Goal: Check status: Check status

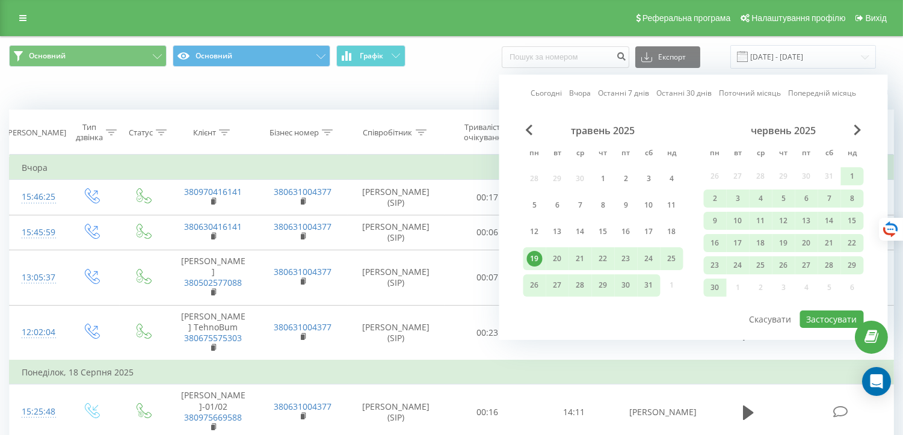
click at [731, 97] on link "Поточний місяць" at bounding box center [750, 92] width 62 height 11
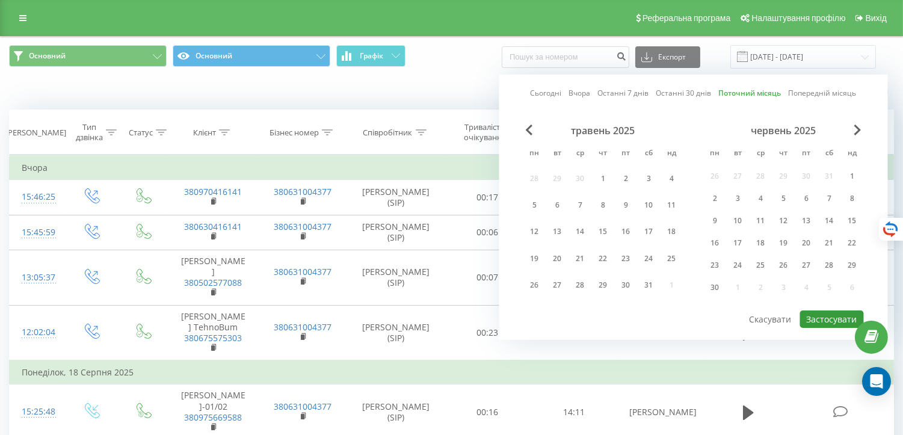
click at [809, 315] on button "Застосувати" at bounding box center [832, 318] width 64 height 17
type input "[DATE] - [DATE]"
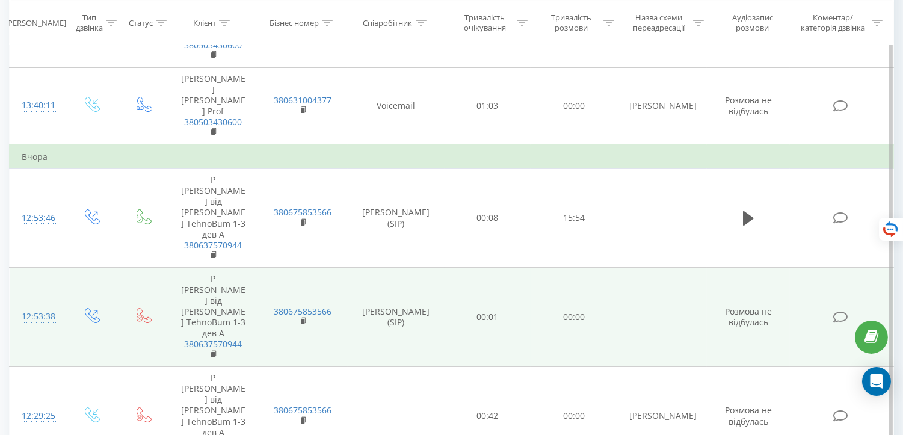
scroll to position [200, 0]
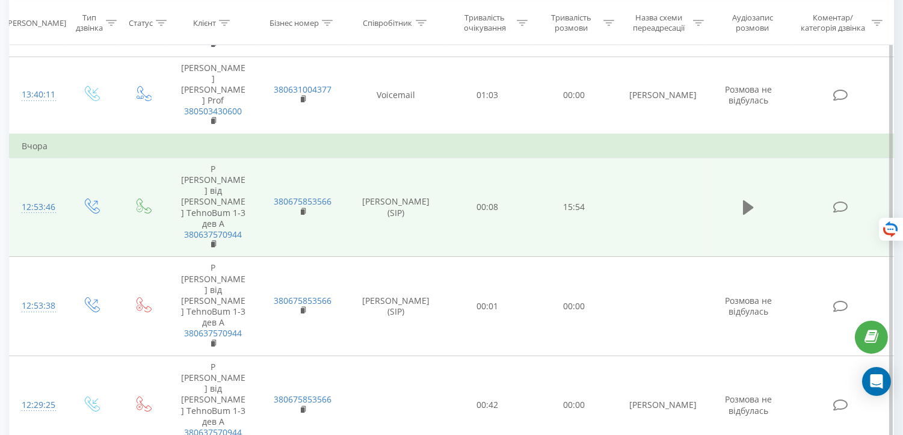
click at [749, 200] on icon at bounding box center [748, 207] width 11 height 14
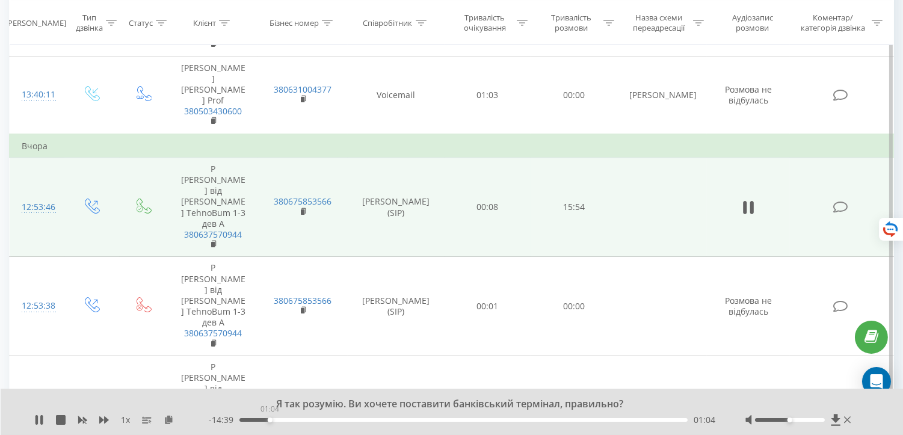
click at [270, 418] on div "01:04" at bounding box center [463, 420] width 448 height 4
click at [280, 418] on div "01:18" at bounding box center [463, 420] width 448 height 4
click at [284, 418] on div "01:34" at bounding box center [463, 420] width 448 height 4
click at [292, 418] on div "01:51" at bounding box center [463, 420] width 448 height 4
click at [306, 419] on div "02:08" at bounding box center [463, 420] width 448 height 4
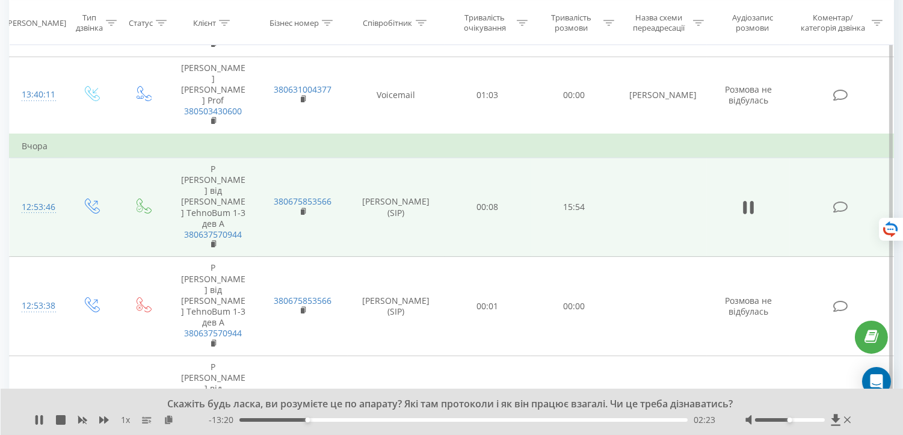
click at [310, 418] on div "02:23" at bounding box center [463, 420] width 448 height 4
click at [318, 418] on div "02:29" at bounding box center [463, 420] width 448 height 4
click at [330, 420] on div "03:10" at bounding box center [463, 420] width 448 height 4
click at [340, 418] on div "03:32" at bounding box center [463, 420] width 448 height 4
click at [332, 418] on div "03:15" at bounding box center [463, 420] width 448 height 4
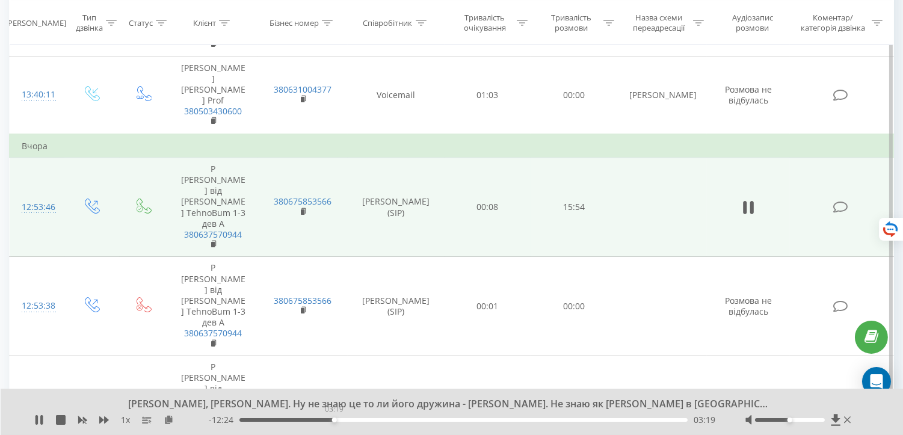
click at [334, 418] on div "03:19" at bounding box center [334, 420] width 5 height 5
click at [338, 420] on div "03:21" at bounding box center [463, 420] width 448 height 4
click at [344, 418] on div "03:41" at bounding box center [463, 420] width 448 height 4
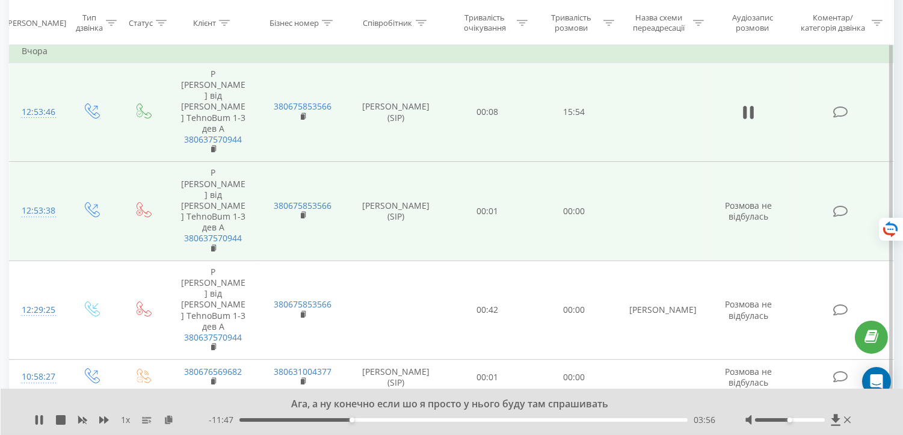
scroll to position [334, 0]
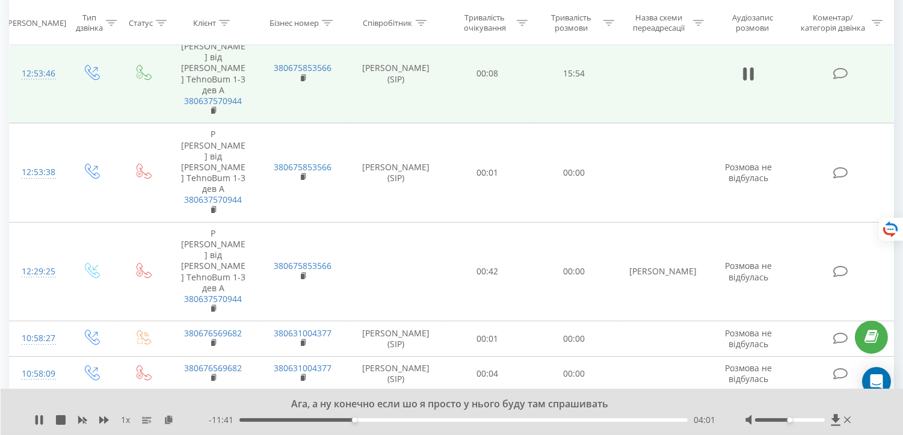
click at [356, 420] on div "04:01" at bounding box center [463, 420] width 448 height 4
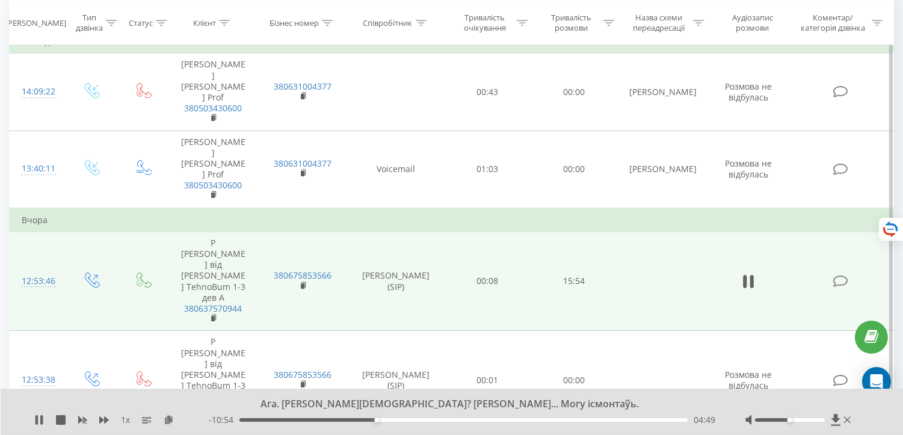
scroll to position [200, 0]
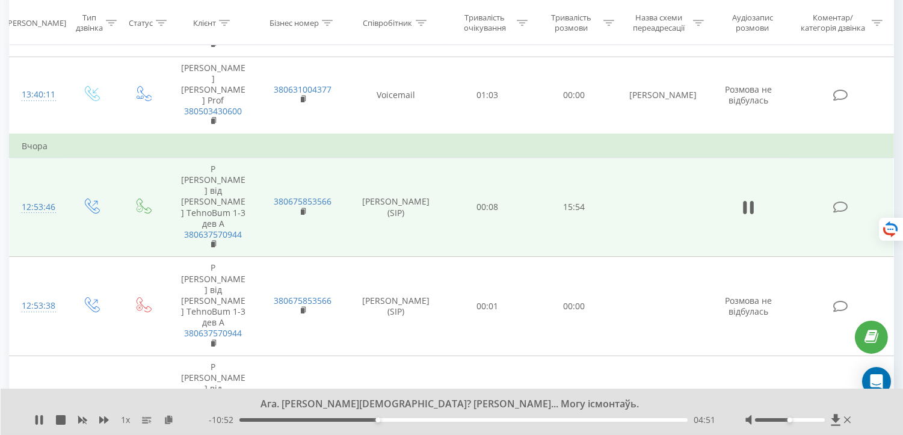
click at [380, 418] on div "04:51" at bounding box center [463, 420] width 448 height 4
click at [388, 418] on div "05:06" at bounding box center [463, 420] width 448 height 4
click at [396, 418] on div "05:21" at bounding box center [463, 420] width 448 height 4
click at [37, 416] on icon at bounding box center [36, 420] width 2 height 10
click at [32, 419] on div "Ну і ціна питання буде там значно більше тільки від того що сам термінал дорожч…" at bounding box center [452, 412] width 903 height 46
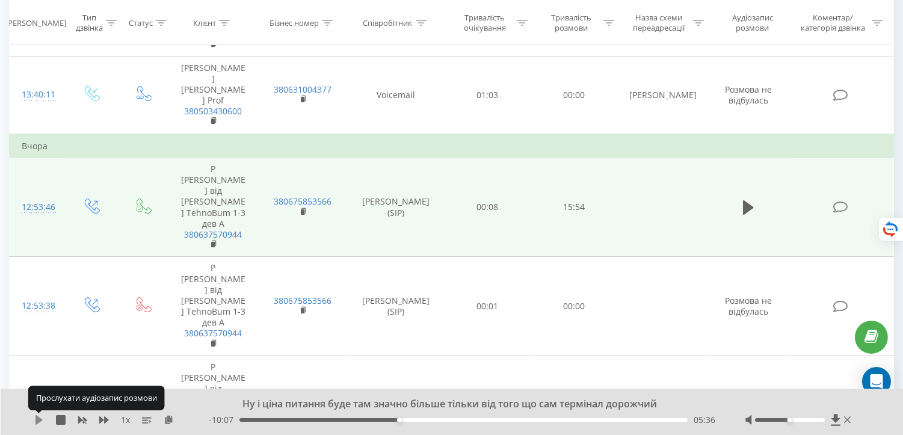
click at [39, 419] on icon at bounding box center [38, 420] width 7 height 10
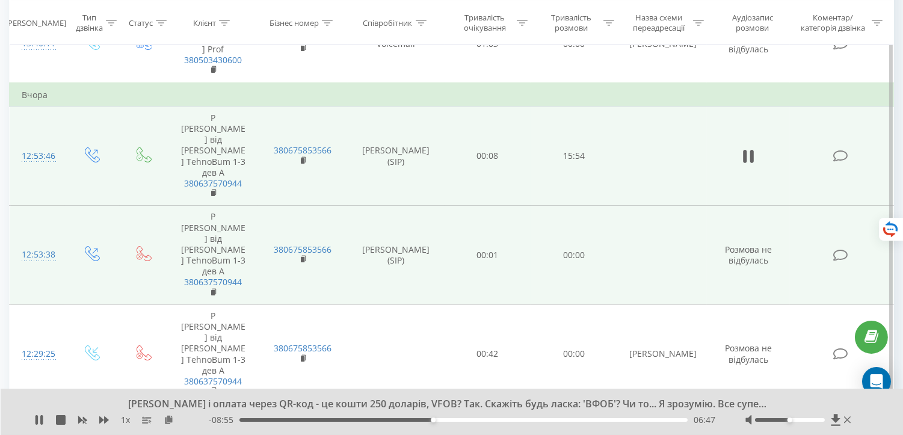
scroll to position [267, 0]
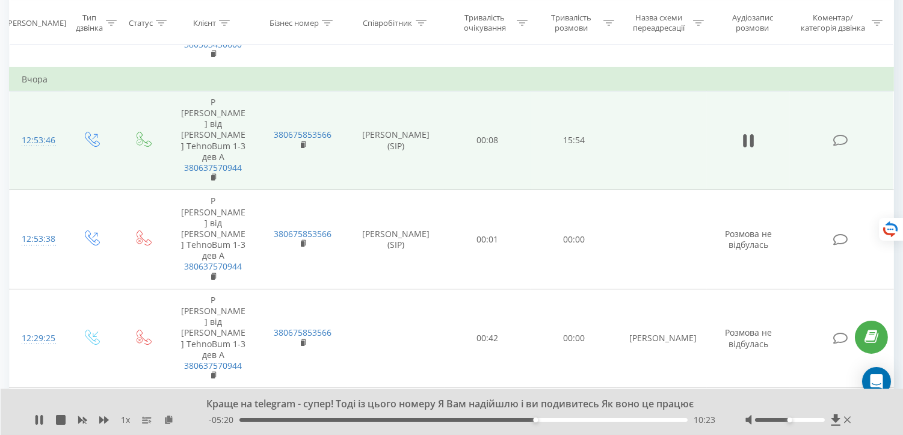
click at [539, 421] on div "10:23" at bounding box center [463, 420] width 448 height 4
click at [542, 425] on div "- 05:12 10:31 10:31" at bounding box center [462, 420] width 507 height 12
click at [545, 421] on div "10:32" at bounding box center [463, 420] width 448 height 4
click at [551, 421] on div "10:44" at bounding box center [463, 420] width 448 height 4
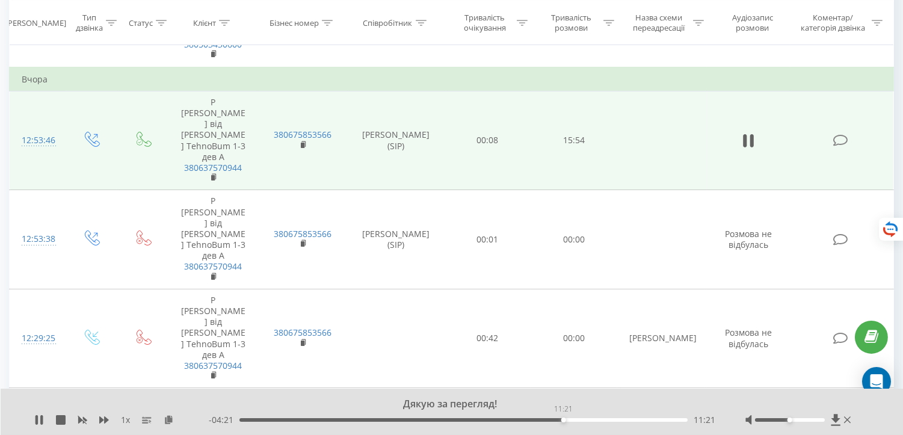
click at [563, 419] on div "11:21" at bounding box center [463, 420] width 448 height 4
click at [572, 419] on div "11:39" at bounding box center [463, 420] width 448 height 4
click at [578, 419] on div "11:40" at bounding box center [463, 420] width 448 height 4
click at [584, 419] on div "12:04" at bounding box center [463, 420] width 448 height 4
click at [603, 419] on div "12:24" at bounding box center [463, 420] width 448 height 4
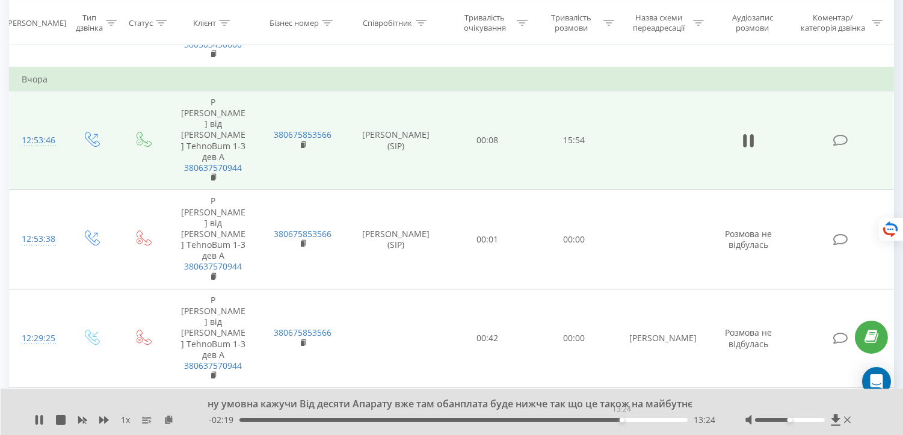
click at [621, 419] on div "13:24" at bounding box center [463, 420] width 448 height 4
click at [628, 419] on div "13:25" at bounding box center [463, 420] width 448 height 4
click at [653, 419] on div "14:31" at bounding box center [463, 420] width 448 height 4
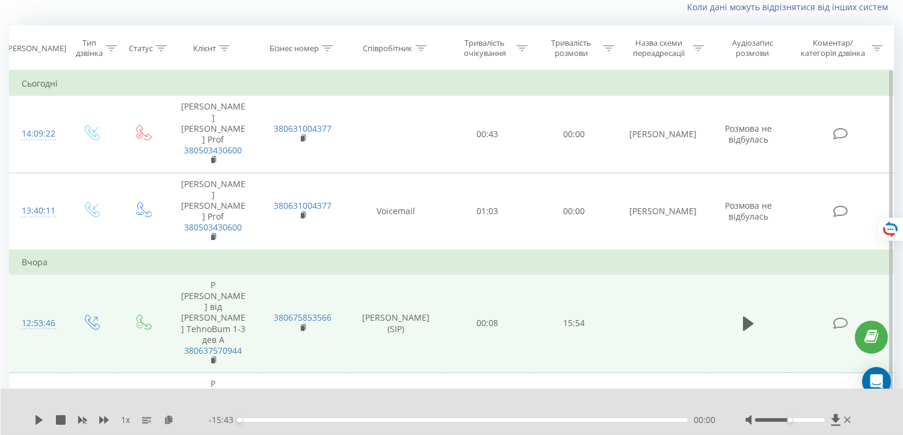
scroll to position [67, 0]
